Goal: Complete application form: Complete application form

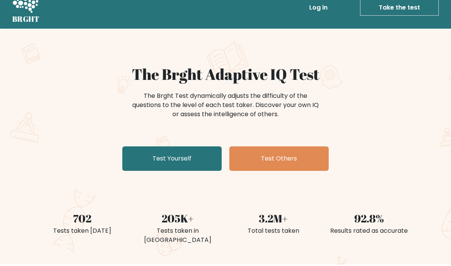
scroll to position [27, 0]
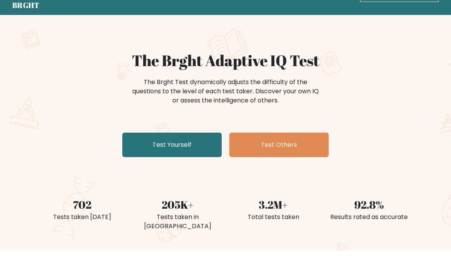
click at [134, 145] on link "Test Yourself" at bounding box center [171, 145] width 99 height 24
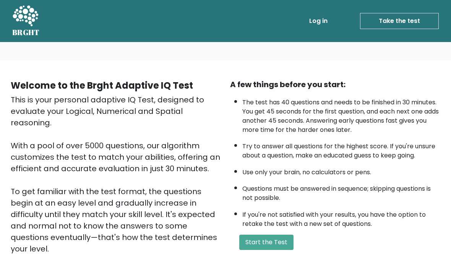
click at [266, 248] on button "Start the Test" at bounding box center [266, 242] width 54 height 15
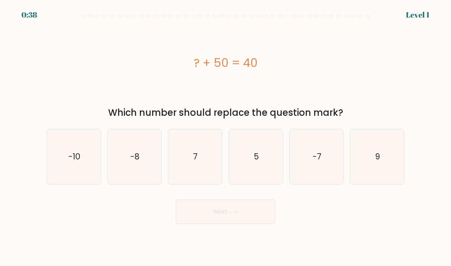
click at [63, 158] on icon "-10" at bounding box center [74, 157] width 54 height 54
click at [226, 137] on input "a. -10" at bounding box center [226, 135] width 0 height 4
radio input "true"
click at [266, 224] on button "Next" at bounding box center [225, 212] width 99 height 24
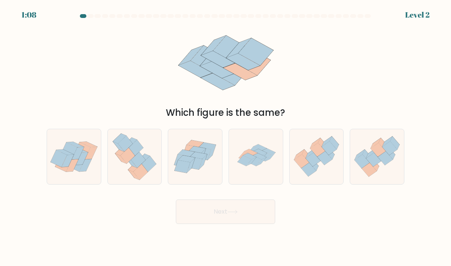
click at [204, 161] on icon at bounding box center [202, 156] width 8 height 15
click at [226, 137] on input "c." at bounding box center [226, 135] width 0 height 4
radio input "true"
click at [214, 221] on button "Next" at bounding box center [225, 212] width 99 height 24
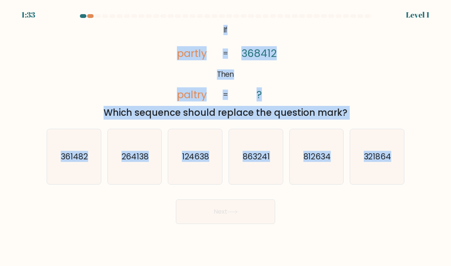
click at [341, 215] on div "Next" at bounding box center [225, 209] width 367 height 30
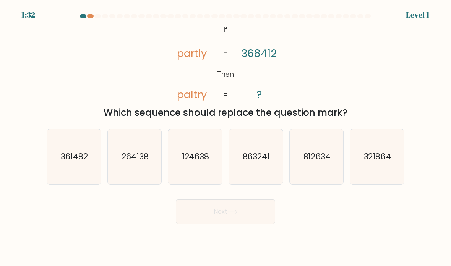
click at [272, 173] on icon "863241" at bounding box center [256, 157] width 54 height 54
click at [226, 137] on input "d. 863241" at bounding box center [226, 135] width 0 height 4
radio input "true"
click at [265, 224] on button "Next" at bounding box center [225, 212] width 99 height 24
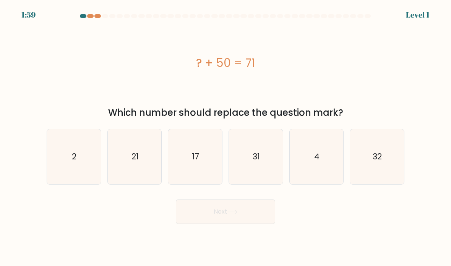
click at [127, 160] on icon "21" at bounding box center [135, 157] width 54 height 54
click at [226, 137] on input "b. 21" at bounding box center [226, 135] width 0 height 4
radio input "true"
click at [258, 224] on button "Next" at bounding box center [225, 212] width 99 height 24
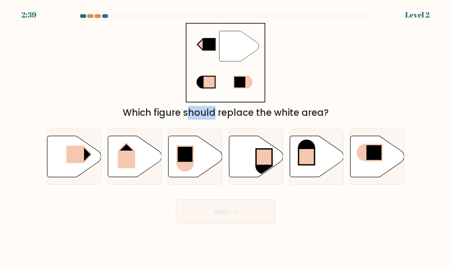
click at [26, 80] on form at bounding box center [225, 119] width 451 height 210
click at [63, 159] on icon at bounding box center [74, 156] width 54 height 41
click at [226, 137] on input "a." at bounding box center [226, 135] width 0 height 4
radio input "true"
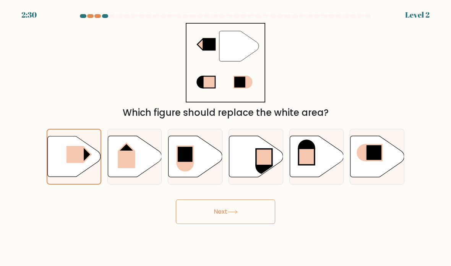
click at [230, 218] on button "Next" at bounding box center [225, 212] width 99 height 24
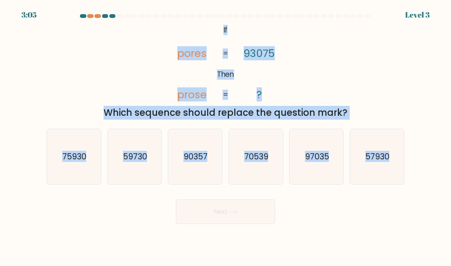
click at [49, 44] on div "@import url('https://fonts.googleapis.com/css?family=Abril+Fatface:400,100,100i…" at bounding box center [225, 71] width 367 height 97
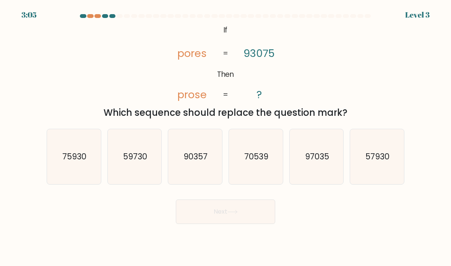
click at [205, 160] on icon "90357" at bounding box center [195, 157] width 54 height 54
click at [226, 137] on input "c. 90357" at bounding box center [226, 135] width 0 height 4
radio input "true"
click at [243, 224] on button "Next" at bounding box center [225, 212] width 99 height 24
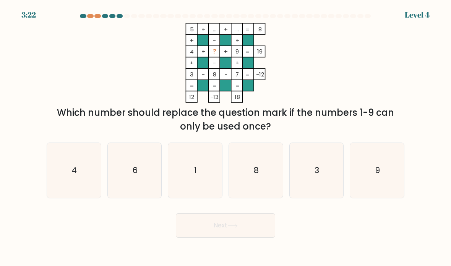
click at [148, 175] on icon "6" at bounding box center [135, 171] width 54 height 54
click at [226, 137] on input "b. 6" at bounding box center [226, 135] width 0 height 4
radio input "true"
click at [226, 230] on button "Next" at bounding box center [225, 225] width 99 height 24
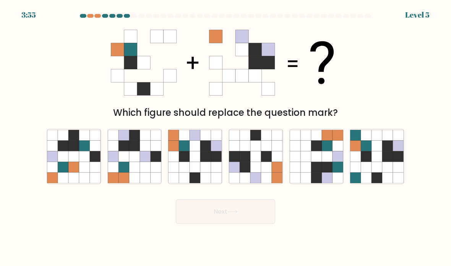
scroll to position [11, 0]
click at [320, 160] on icon at bounding box center [316, 156] width 11 height 11
click at [226, 137] on input "e." at bounding box center [226, 135] width 0 height 4
radio input "true"
click at [251, 218] on button "Next" at bounding box center [225, 212] width 99 height 24
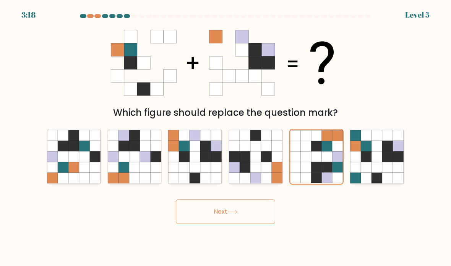
click at [255, 209] on button "Next" at bounding box center [225, 212] width 99 height 24
click at [224, 212] on button "Next" at bounding box center [225, 212] width 99 height 24
click at [222, 214] on button "Next" at bounding box center [225, 212] width 99 height 24
click at [225, 220] on button "Next" at bounding box center [225, 212] width 99 height 24
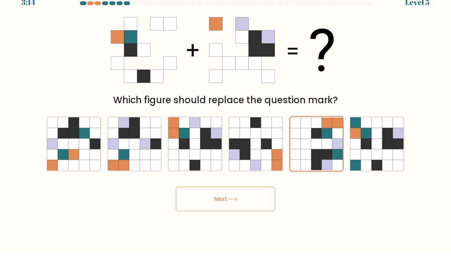
scroll to position [31, 0]
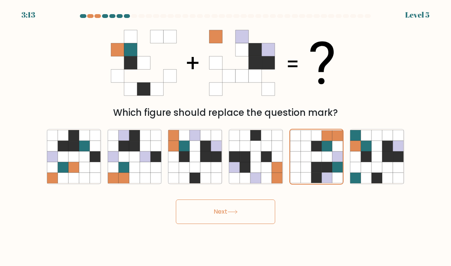
click at [253, 200] on button "Next" at bounding box center [225, 212] width 99 height 24
click at [252, 200] on button "Next" at bounding box center [225, 212] width 99 height 24
click at [256, 200] on button "Next" at bounding box center [225, 212] width 99 height 24
click at [271, 151] on icon at bounding box center [266, 156] width 11 height 11
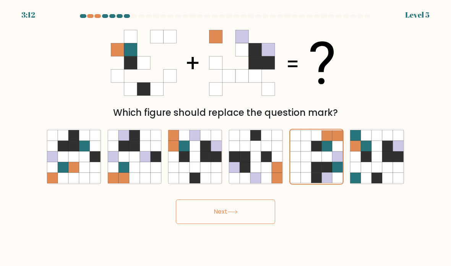
click at [226, 137] on input "d." at bounding box center [226, 135] width 0 height 4
radio input "true"
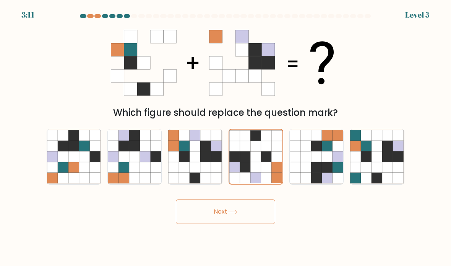
scroll to position [0, 0]
click at [331, 162] on icon at bounding box center [327, 156] width 11 height 11
click at [226, 137] on input "e." at bounding box center [226, 135] width 0 height 4
radio input "true"
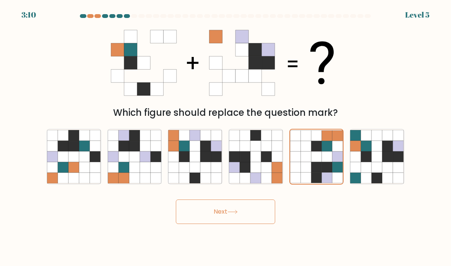
click at [255, 224] on button "Next" at bounding box center [225, 212] width 99 height 24
click at [252, 222] on button "Next" at bounding box center [225, 212] width 99 height 24
click at [244, 224] on button "Next" at bounding box center [225, 212] width 99 height 24
click at [258, 215] on button "Next" at bounding box center [225, 212] width 99 height 24
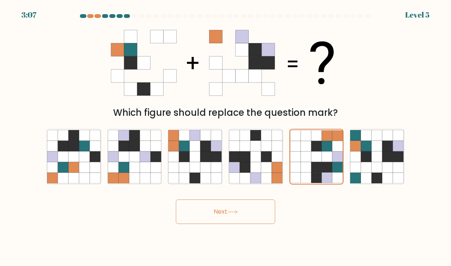
click at [378, 162] on icon at bounding box center [377, 156] width 11 height 11
click at [226, 137] on input "f." at bounding box center [226, 135] width 0 height 4
radio input "true"
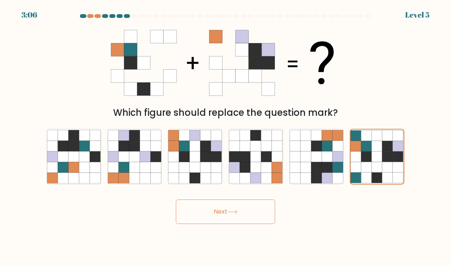
click at [260, 224] on button "Next" at bounding box center [225, 212] width 99 height 24
click at [301, 162] on icon at bounding box center [305, 156] width 11 height 11
click at [226, 137] on input "e." at bounding box center [226, 135] width 0 height 4
radio input "true"
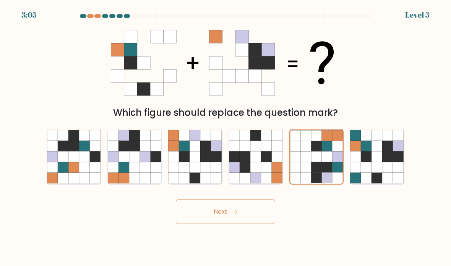
click at [266, 162] on icon at bounding box center [266, 156] width 11 height 11
click at [226, 137] on input "d." at bounding box center [226, 135] width 0 height 4
radio input "true"
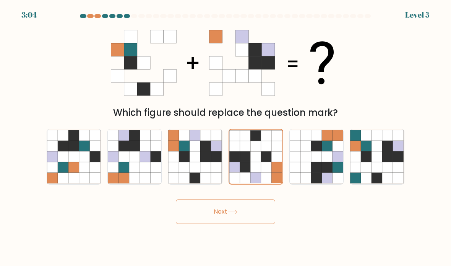
click at [268, 173] on icon at bounding box center [266, 167] width 11 height 11
click at [226, 137] on input "d." at bounding box center [226, 135] width 0 height 4
click at [79, 162] on icon at bounding box center [73, 156] width 11 height 11
click at [226, 137] on input "a." at bounding box center [226, 135] width 0 height 4
radio input "true"
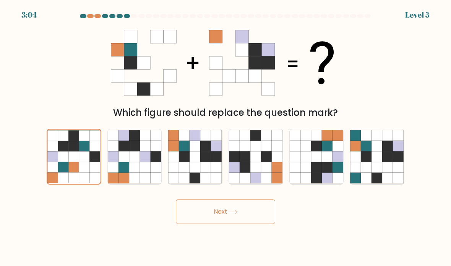
click at [191, 151] on icon at bounding box center [195, 146] width 11 height 11
click at [226, 137] on input "c." at bounding box center [226, 135] width 0 height 4
radio input "true"
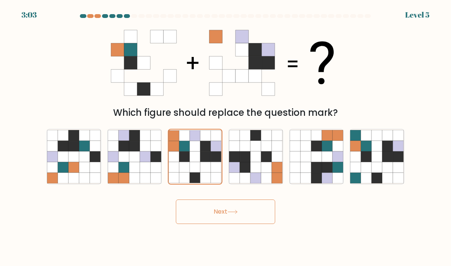
click at [254, 218] on button "Next" at bounding box center [225, 212] width 99 height 24
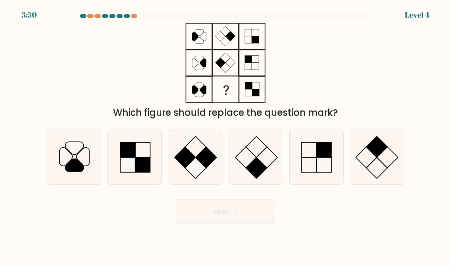
click at [197, 176] on icon at bounding box center [195, 157] width 54 height 54
click at [226, 137] on input "c." at bounding box center [226, 135] width 0 height 4
radio input "true"
click at [258, 224] on button "Next" at bounding box center [225, 212] width 99 height 24
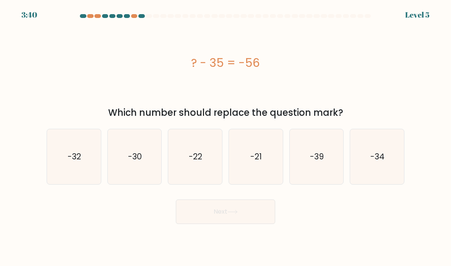
click at [267, 161] on icon "-21" at bounding box center [256, 157] width 54 height 54
click at [226, 137] on input "d. -21" at bounding box center [226, 135] width 0 height 4
radio input "true"
click at [253, 224] on button "Next" at bounding box center [225, 212] width 99 height 24
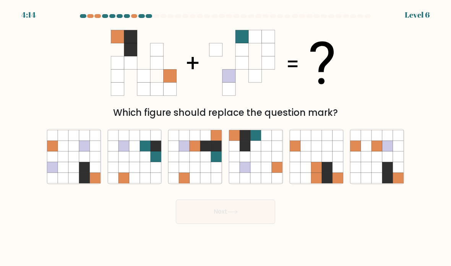
click at [70, 162] on icon at bounding box center [73, 156] width 11 height 11
click at [226, 137] on input "a." at bounding box center [226, 135] width 0 height 4
radio input "true"
click at [260, 221] on button "Next" at bounding box center [225, 212] width 99 height 24
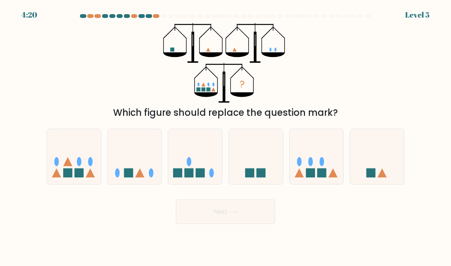
click at [317, 168] on icon at bounding box center [317, 157] width 54 height 45
click at [226, 137] on input "e." at bounding box center [226, 135] width 0 height 4
radio input "true"
click at [251, 220] on button "Next" at bounding box center [225, 212] width 99 height 24
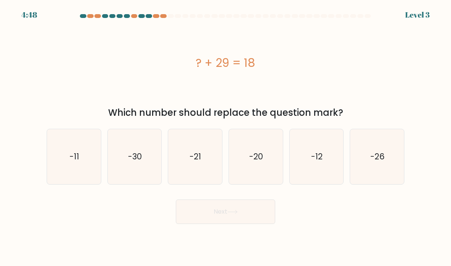
click at [69, 153] on icon "-11" at bounding box center [74, 157] width 54 height 54
click at [226, 137] on input "a. -11" at bounding box center [226, 135] width 0 height 4
radio input "true"
click at [255, 224] on button "Next" at bounding box center [225, 212] width 99 height 24
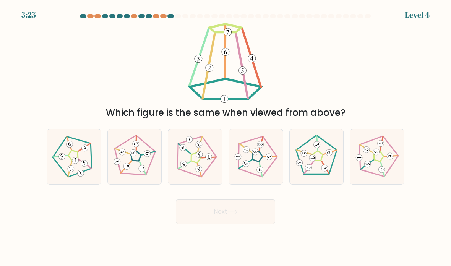
click at [76, 161] on 171 at bounding box center [73, 155] width 13 height 13
click at [226, 137] on input "a." at bounding box center [226, 135] width 0 height 4
radio input "true"
click at [248, 215] on button "Next" at bounding box center [225, 212] width 99 height 24
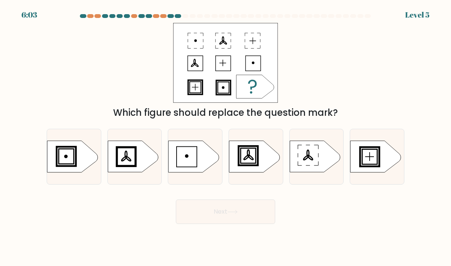
click at [254, 170] on icon at bounding box center [254, 156] width 50 height 31
click at [226, 137] on input "d." at bounding box center [226, 135] width 0 height 4
radio input "true"
click at [253, 222] on button "Next" at bounding box center [225, 212] width 99 height 24
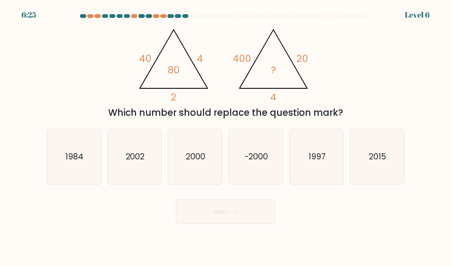
click at [203, 162] on text "2000" at bounding box center [195, 156] width 19 height 11
click at [226, 137] on input "c. 2000" at bounding box center [226, 135] width 0 height 4
radio input "true"
click at [268, 224] on button "Next" at bounding box center [225, 212] width 99 height 24
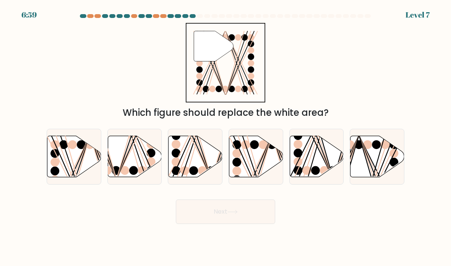
click at [57, 149] on icon at bounding box center [74, 156] width 54 height 41
click at [226, 137] on input "a." at bounding box center [226, 135] width 0 height 4
radio input "true"
click at [255, 216] on button "Next" at bounding box center [225, 212] width 99 height 24
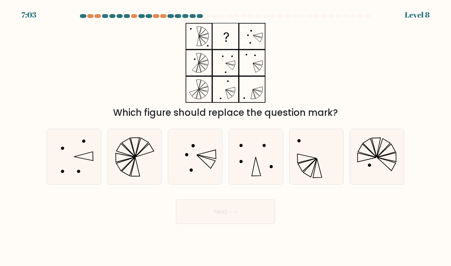
click at [78, 151] on icon at bounding box center [74, 157] width 54 height 54
click at [226, 137] on input "a." at bounding box center [226, 135] width 0 height 4
radio input "true"
click at [266, 220] on button "Next" at bounding box center [225, 212] width 99 height 24
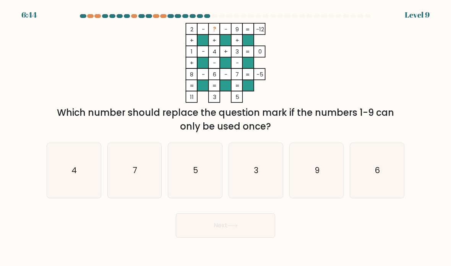
click at [260, 178] on icon "3" at bounding box center [256, 171] width 54 height 54
click at [226, 137] on input "d. 3" at bounding box center [226, 135] width 0 height 4
radio input "true"
click at [253, 234] on button "Next" at bounding box center [225, 225] width 99 height 24
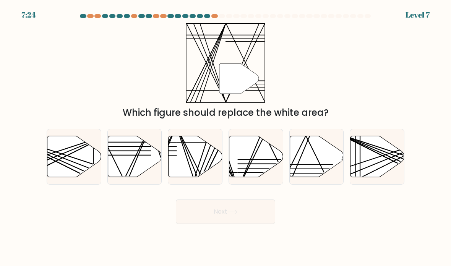
click at [274, 160] on icon at bounding box center [256, 156] width 54 height 41
click at [226, 137] on input "d." at bounding box center [226, 135] width 0 height 4
radio input "true"
click at [254, 224] on button "Next" at bounding box center [225, 212] width 99 height 24
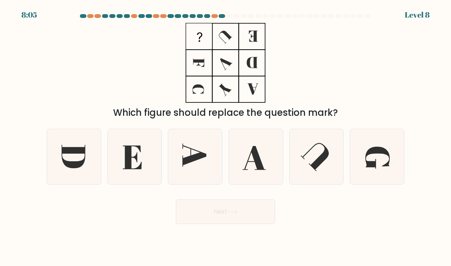
click at [198, 167] on icon at bounding box center [195, 155] width 24 height 23
click at [226, 137] on input "c." at bounding box center [226, 135] width 0 height 4
radio input "true"
click at [247, 215] on button "Next" at bounding box center [225, 212] width 99 height 24
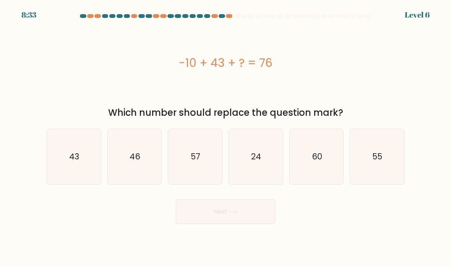
click at [83, 179] on icon "43" at bounding box center [74, 157] width 54 height 54
click at [226, 137] on input "a. 43" at bounding box center [226, 135] width 0 height 4
radio input "true"
click at [211, 224] on button "Next" at bounding box center [225, 212] width 99 height 24
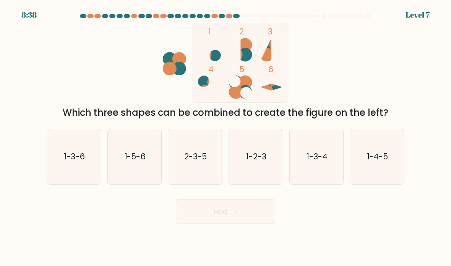
click at [314, 161] on text "1-3-4" at bounding box center [317, 156] width 21 height 11
click at [226, 137] on input "e. 1-3-4" at bounding box center [226, 135] width 0 height 4
radio input "true"
click at [253, 221] on button "Next" at bounding box center [225, 212] width 99 height 24
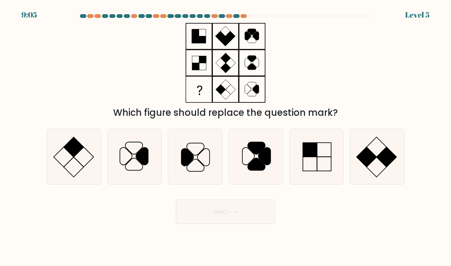
click at [320, 162] on icon at bounding box center [317, 157] width 54 height 54
click at [226, 137] on input "e." at bounding box center [226, 135] width 0 height 4
radio input "true"
click at [243, 224] on button "Next" at bounding box center [225, 212] width 99 height 24
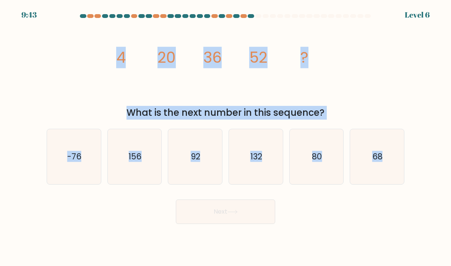
click at [104, 90] on div "image/svg+xml 4 20 36 52 ? What is the next number in this sequence?" at bounding box center [225, 71] width 367 height 97
click at [23, 116] on form at bounding box center [225, 119] width 451 height 210
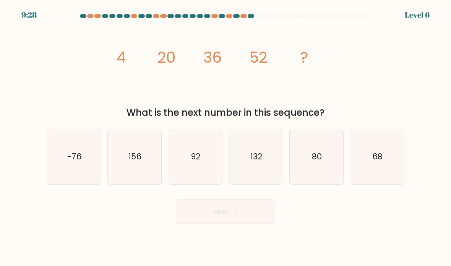
click at [378, 176] on icon "68" at bounding box center [377, 157] width 54 height 54
click at [226, 137] on input "f. 68" at bounding box center [226, 135] width 0 height 4
radio input "true"
click at [253, 224] on button "Next" at bounding box center [225, 212] width 99 height 24
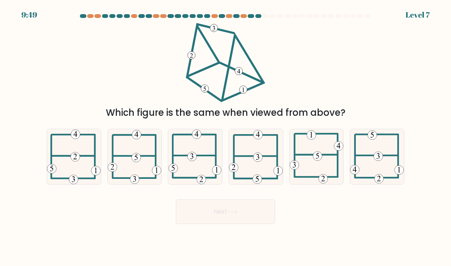
click at [260, 160] on icon at bounding box center [256, 157] width 54 height 54
click at [226, 137] on input "d." at bounding box center [226, 135] width 0 height 4
radio input "true"
click at [254, 219] on button "Next" at bounding box center [225, 212] width 99 height 24
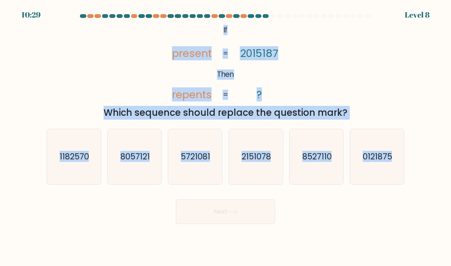
click at [227, 47] on icon "@import url('https://fonts.googleapis.com/css?family=Abril+Fatface:400,100,100i…" at bounding box center [226, 63] width 130 height 80
click at [352, 44] on div "@import url('https://fonts.googleapis.com/css?family=Abril+Fatface:400,100,100i…" at bounding box center [225, 71] width 367 height 97
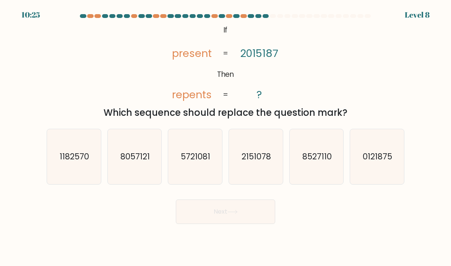
click at [166, 63] on icon "@import url('https://fonts.googleapis.com/css?family=Abril+Fatface:400,100,100i…" at bounding box center [226, 63] width 130 height 80
click at [363, 78] on div "@import url('https://fonts.googleapis.com/css?family=Abril+Fatface:400,100,100i…" at bounding box center [225, 71] width 367 height 97
click at [248, 140] on icon "2151078" at bounding box center [256, 157] width 54 height 54
click at [226, 137] on input "d. 2151078" at bounding box center [226, 135] width 0 height 4
radio input "true"
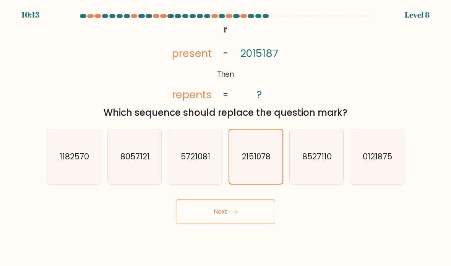
click at [7, 135] on form "If ?" at bounding box center [225, 119] width 451 height 210
click at [368, 95] on div "@import url('https://fonts.googleapis.com/css?family=Abril+Fatface:400,100,100i…" at bounding box center [225, 71] width 367 height 97
click at [239, 224] on button "Next" at bounding box center [225, 212] width 99 height 24
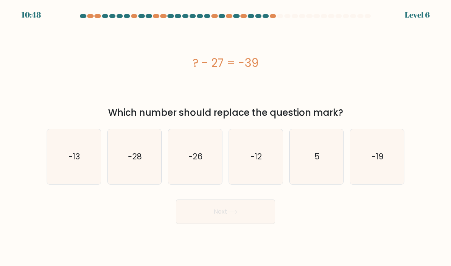
click at [260, 172] on icon "-12" at bounding box center [256, 157] width 54 height 54
click at [226, 137] on input "d. -12" at bounding box center [226, 135] width 0 height 4
radio input "true"
click at [254, 224] on button "Next" at bounding box center [225, 212] width 99 height 24
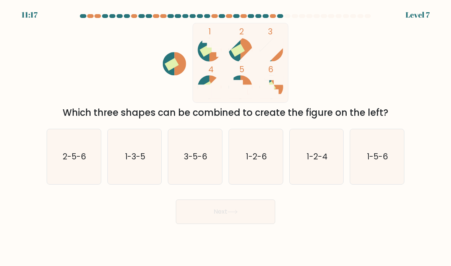
click at [374, 156] on icon "1-5-6" at bounding box center [377, 157] width 54 height 54
click at [226, 137] on input "f. 1-5-6" at bounding box center [226, 135] width 0 height 4
radio input "true"
click at [244, 224] on button "Next" at bounding box center [225, 212] width 99 height 24
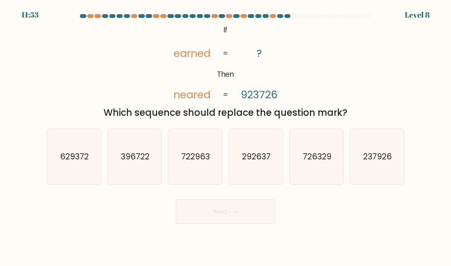
click at [118, 180] on icon "396722" at bounding box center [135, 157] width 54 height 54
click at [226, 137] on input "b. 396722" at bounding box center [226, 135] width 0 height 4
radio input "true"
click at [247, 218] on button "Next" at bounding box center [225, 212] width 99 height 24
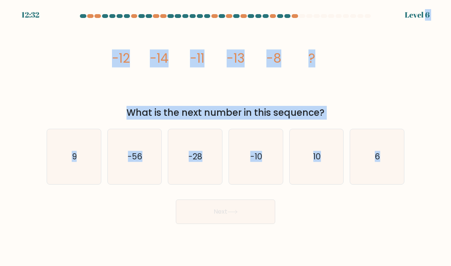
click at [359, 52] on div "image/svg+xml -12 -14 -11 -13 -8 ? What is the next number in this sequence?" at bounding box center [225, 71] width 367 height 97
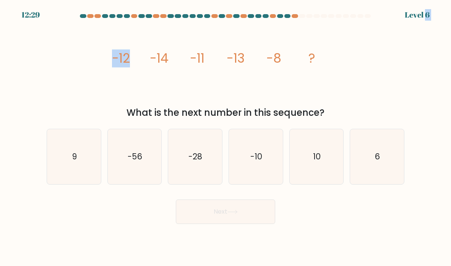
click at [343, 105] on div "image/svg+xml -12 -14 -11 -13 -8 ? What is the next number in this sequence?" at bounding box center [225, 71] width 367 height 97
click at [265, 162] on icon "-10" at bounding box center [256, 157] width 54 height 54
click at [226, 137] on input "d. -10" at bounding box center [226, 135] width 0 height 4
radio input "true"
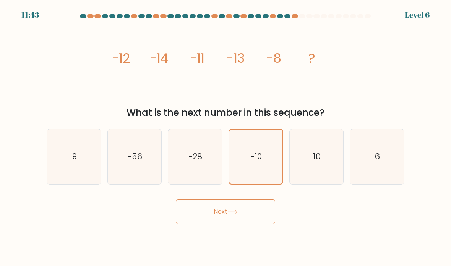
click at [237, 218] on button "Next" at bounding box center [225, 212] width 99 height 24
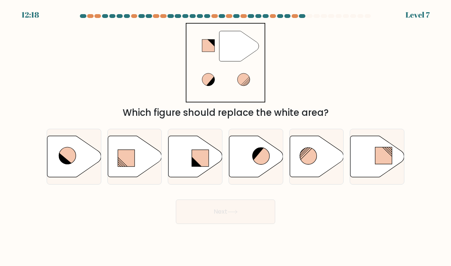
click at [383, 164] on rect at bounding box center [383, 155] width 17 height 17
click at [226, 137] on input "f." at bounding box center [226, 135] width 0 height 4
radio input "true"
click at [253, 224] on button "Next" at bounding box center [225, 212] width 99 height 24
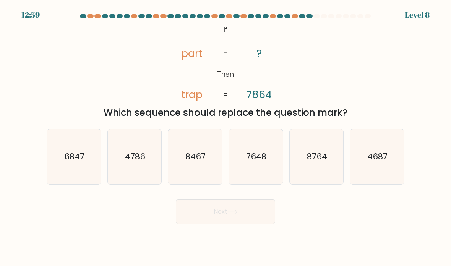
click at [273, 170] on icon "7648" at bounding box center [256, 157] width 54 height 54
click at [226, 137] on input "d. 7648" at bounding box center [226, 135] width 0 height 4
radio input "true"
click at [252, 224] on button "Next" at bounding box center [225, 212] width 99 height 24
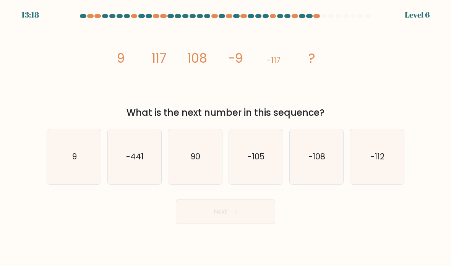
click at [67, 164] on icon "9" at bounding box center [74, 157] width 54 height 54
click at [226, 137] on input "a. 9" at bounding box center [226, 135] width 0 height 4
radio input "true"
click at [250, 224] on button "Next" at bounding box center [225, 212] width 99 height 24
click at [257, 218] on button "Next" at bounding box center [225, 212] width 99 height 24
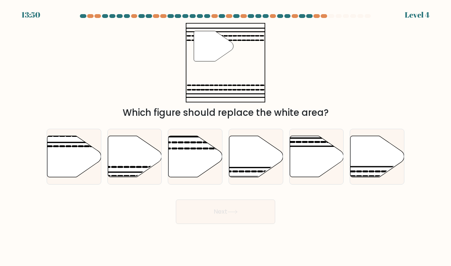
click at [201, 175] on icon at bounding box center [196, 156] width 54 height 41
click at [226, 137] on input "c." at bounding box center [226, 135] width 0 height 4
radio input "true"
click at [235, 224] on button "Next" at bounding box center [225, 212] width 99 height 24
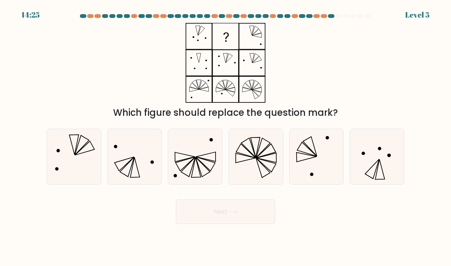
click at [71, 158] on icon at bounding box center [74, 157] width 54 height 54
click at [226, 137] on input "a." at bounding box center [226, 135] width 0 height 4
radio input "true"
click at [231, 214] on icon at bounding box center [232, 212] width 10 height 4
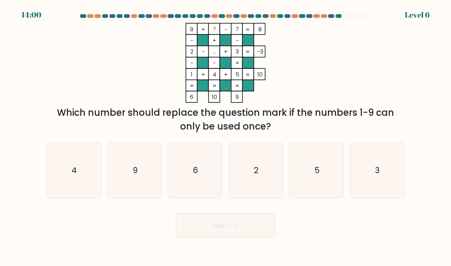
click at [190, 174] on icon "6" at bounding box center [195, 171] width 54 height 54
click at [226, 137] on input "c. 6" at bounding box center [226, 135] width 0 height 4
radio input "true"
click at [247, 238] on button "Next" at bounding box center [225, 225] width 99 height 24
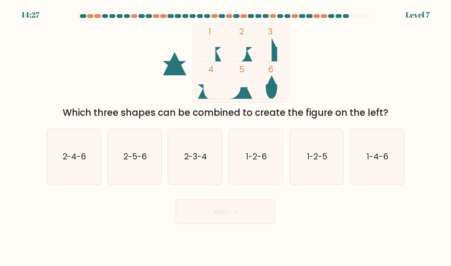
click at [75, 162] on text "2-4-6" at bounding box center [75, 156] width 24 height 11
click at [226, 137] on input "a. 2-4-6" at bounding box center [226, 135] width 0 height 4
radio input "true"
click at [257, 224] on button "Next" at bounding box center [225, 212] width 99 height 24
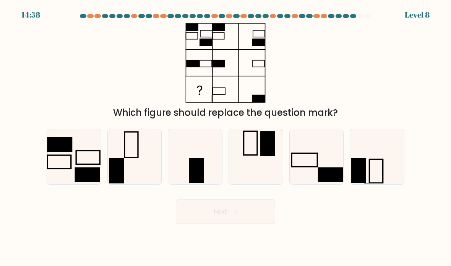
click at [193, 167] on icon at bounding box center [195, 157] width 54 height 54
click at [226, 137] on input "c." at bounding box center [226, 135] width 0 height 4
radio input "true"
click at [247, 222] on button "Next" at bounding box center [225, 212] width 99 height 24
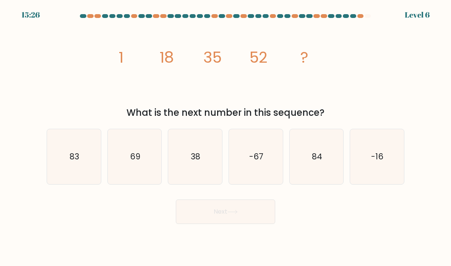
click at [143, 163] on icon "69" at bounding box center [135, 157] width 54 height 54
click at [226, 137] on input "b. 69" at bounding box center [226, 135] width 0 height 4
radio input "true"
click at [255, 222] on button "Next" at bounding box center [225, 212] width 99 height 24
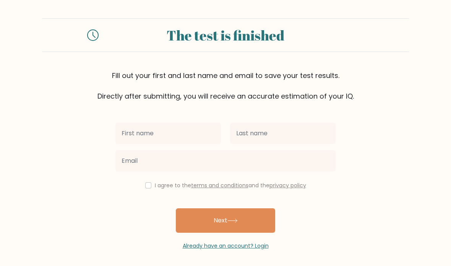
scroll to position [93, 0]
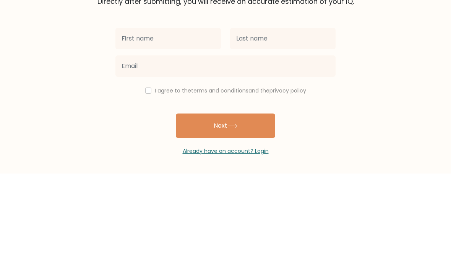
click at [407, 22] on form "The test is finished Fill out your first and last name and email to save your t…" at bounding box center [225, 132] width 451 height 232
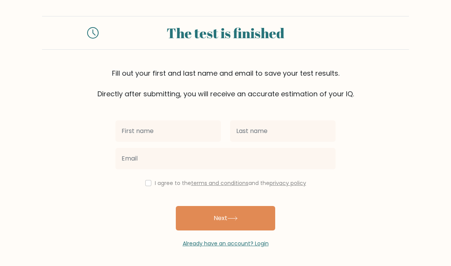
click at [148, 180] on input "checkbox" at bounding box center [148, 183] width 6 height 6
checkbox input "true"
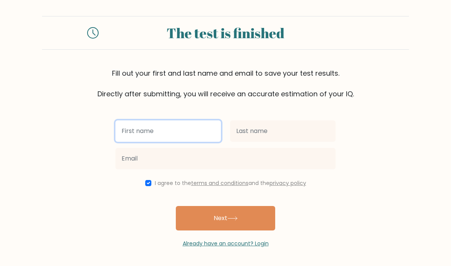
click at [129, 120] on input "text" at bounding box center [168, 130] width 106 height 21
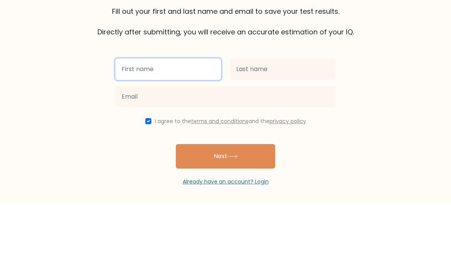
type input "Lei anne"
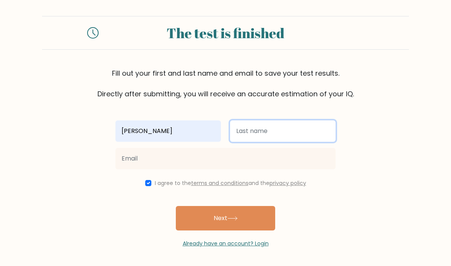
click at [283, 120] on input "text" at bounding box center [283, 130] width 106 height 21
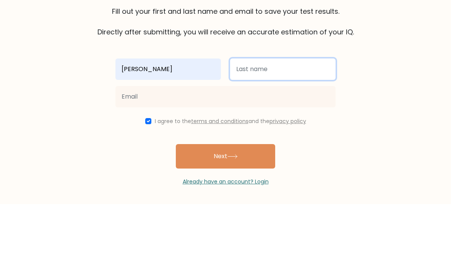
type input "Angcaya"
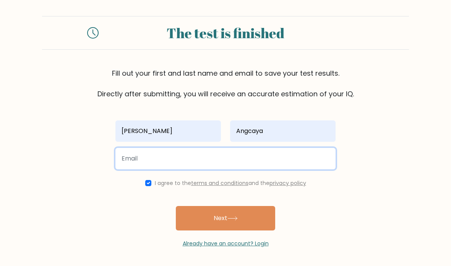
click at [229, 148] on input "email" at bounding box center [225, 158] width 220 height 21
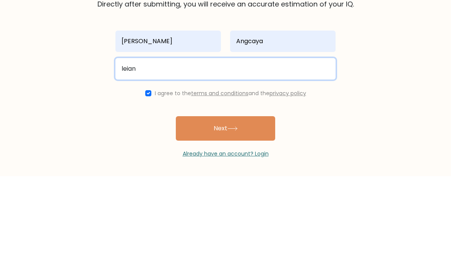
type input "leiangcayaaa@gmail.com"
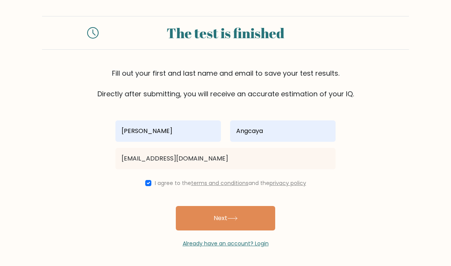
click at [251, 206] on button "Next" at bounding box center [225, 218] width 99 height 24
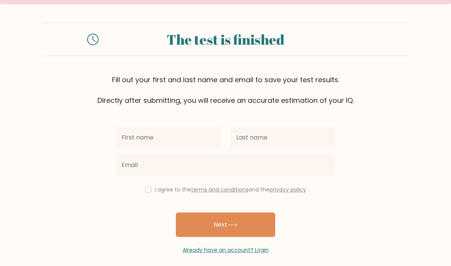
scroll to position [31, 0]
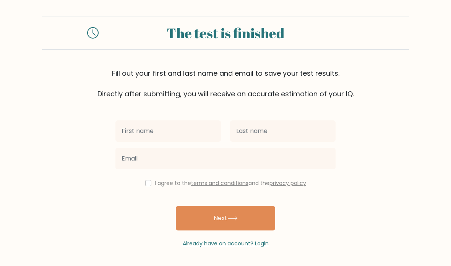
click at [239, 240] on link "Already have an account? Login" at bounding box center [226, 244] width 86 height 8
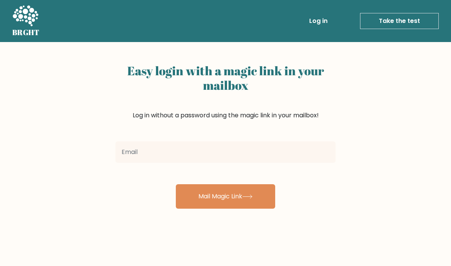
click at [263, 158] on input "email" at bounding box center [225, 151] width 220 height 21
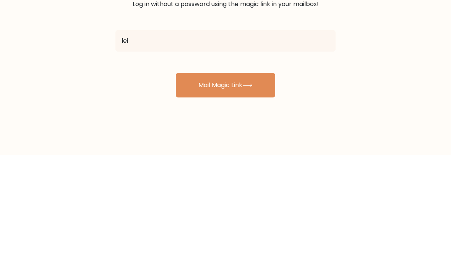
type input "[EMAIL_ADDRESS][DOMAIN_NAME]"
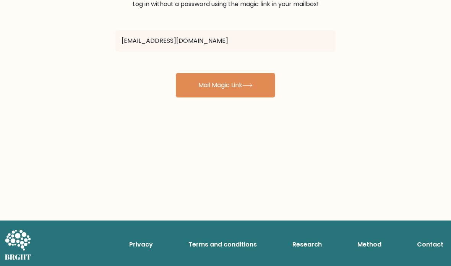
click at [376, 55] on div "Easy login with a magic link in your mailbox Log in without a password using th…" at bounding box center [225, 76] width 451 height 290
click at [258, 94] on button "Mail Magic Link" at bounding box center [225, 85] width 99 height 24
